Goal: Task Accomplishment & Management: Manage account settings

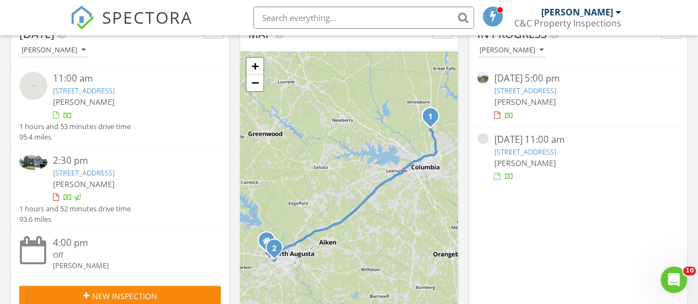
scroll to position [94, 0]
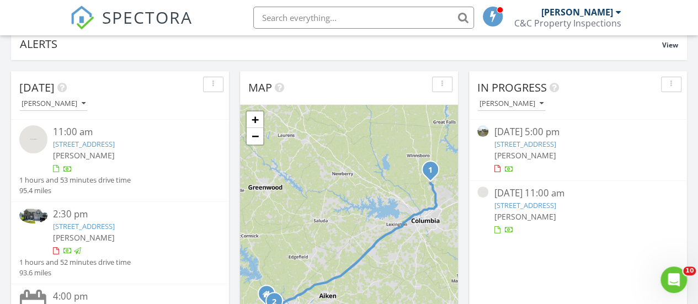
click at [115, 140] on link "129 Playground Rd, Blythewood, SC 29016" at bounding box center [84, 144] width 62 height 10
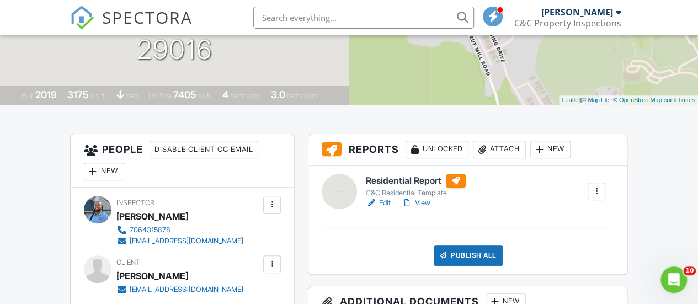
scroll to position [202, 0]
click at [386, 201] on link "Edit" at bounding box center [378, 202] width 25 height 11
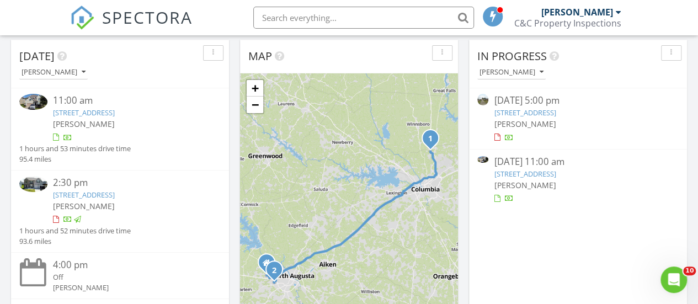
click at [92, 190] on link "3246 Lexington Way, Augusta, GA 30909" at bounding box center [84, 195] width 62 height 10
